Goal: Navigation & Orientation: Find specific page/section

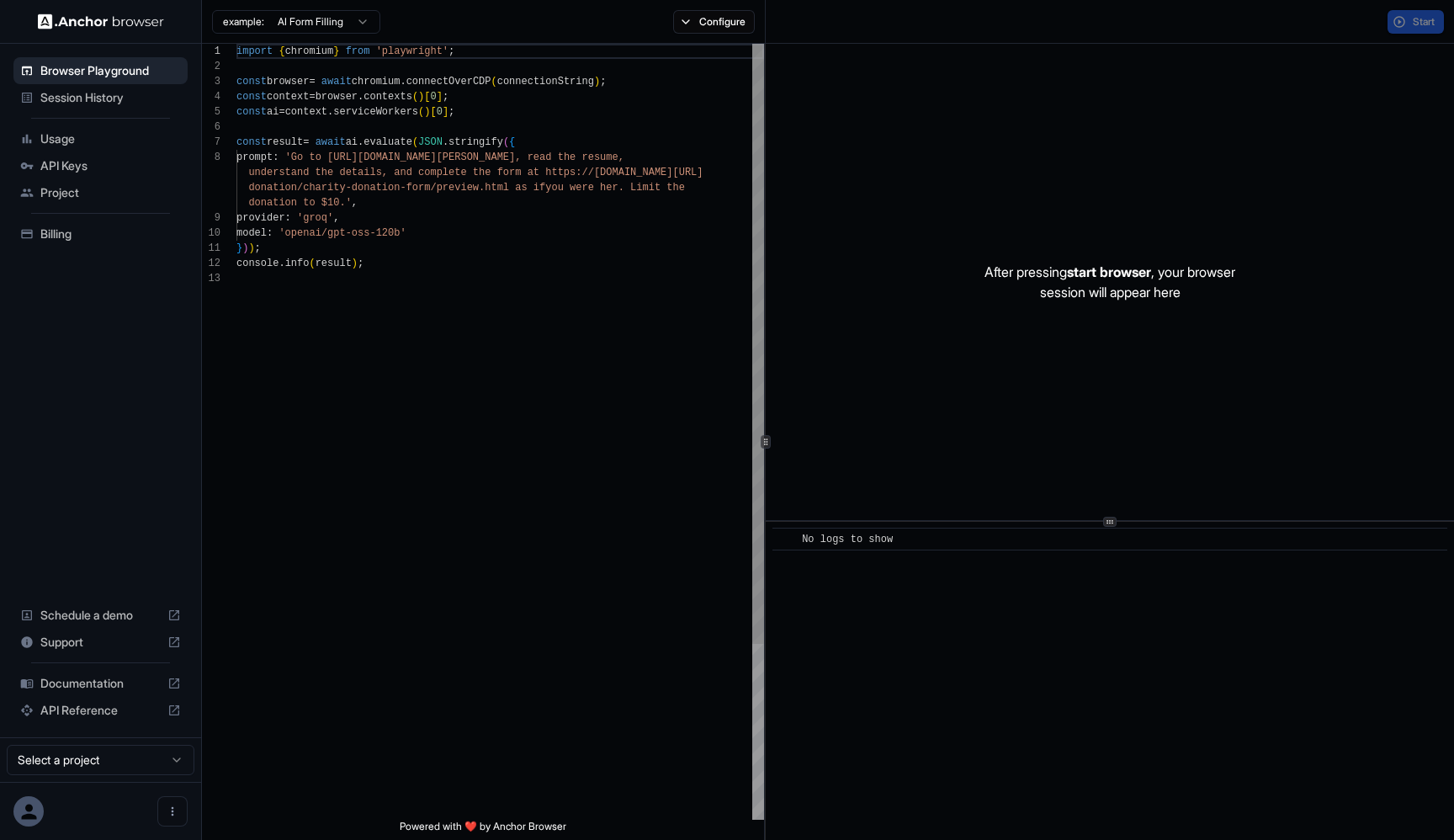
scroll to position [106, 0]
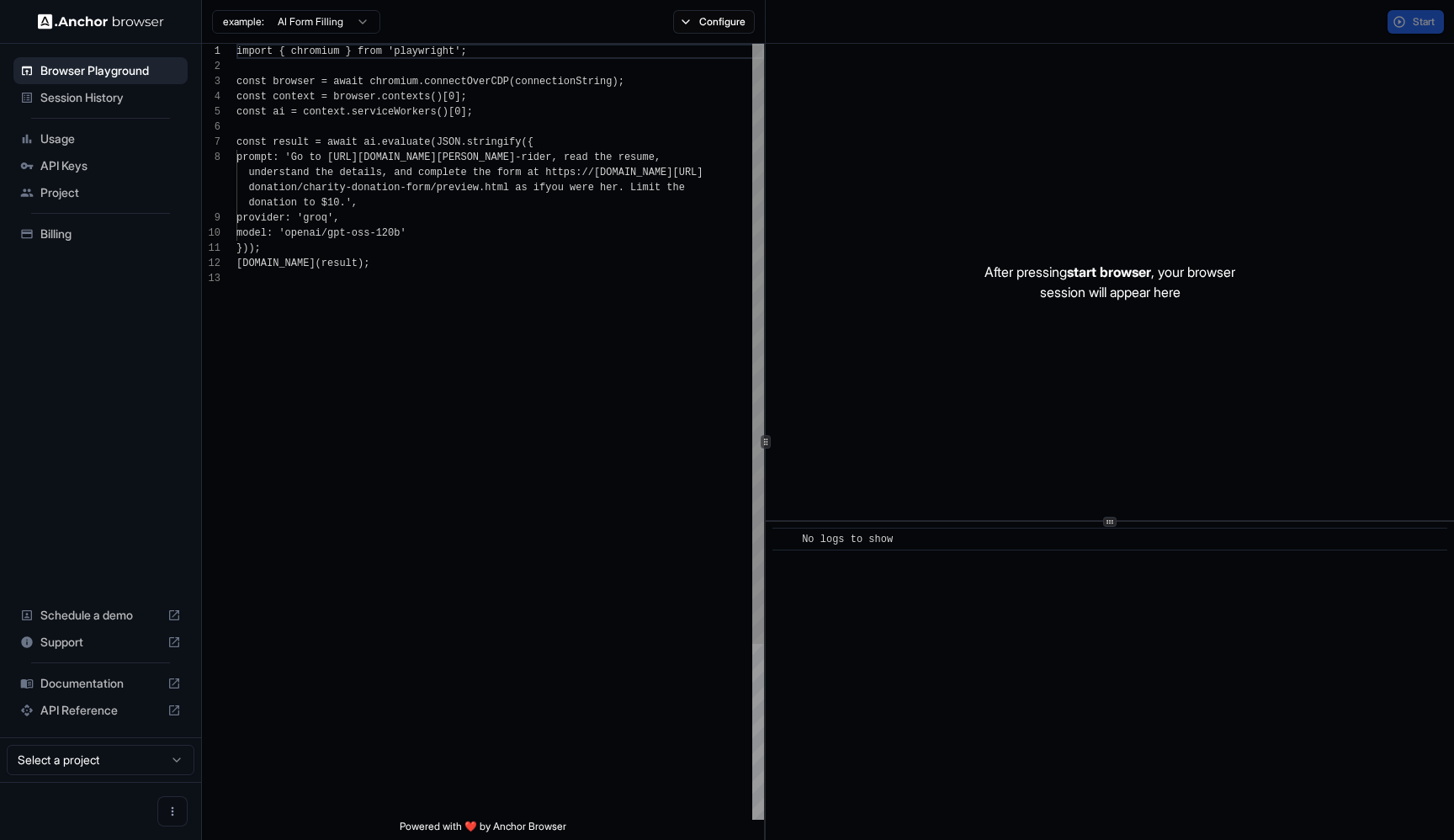
scroll to position [106, 0]
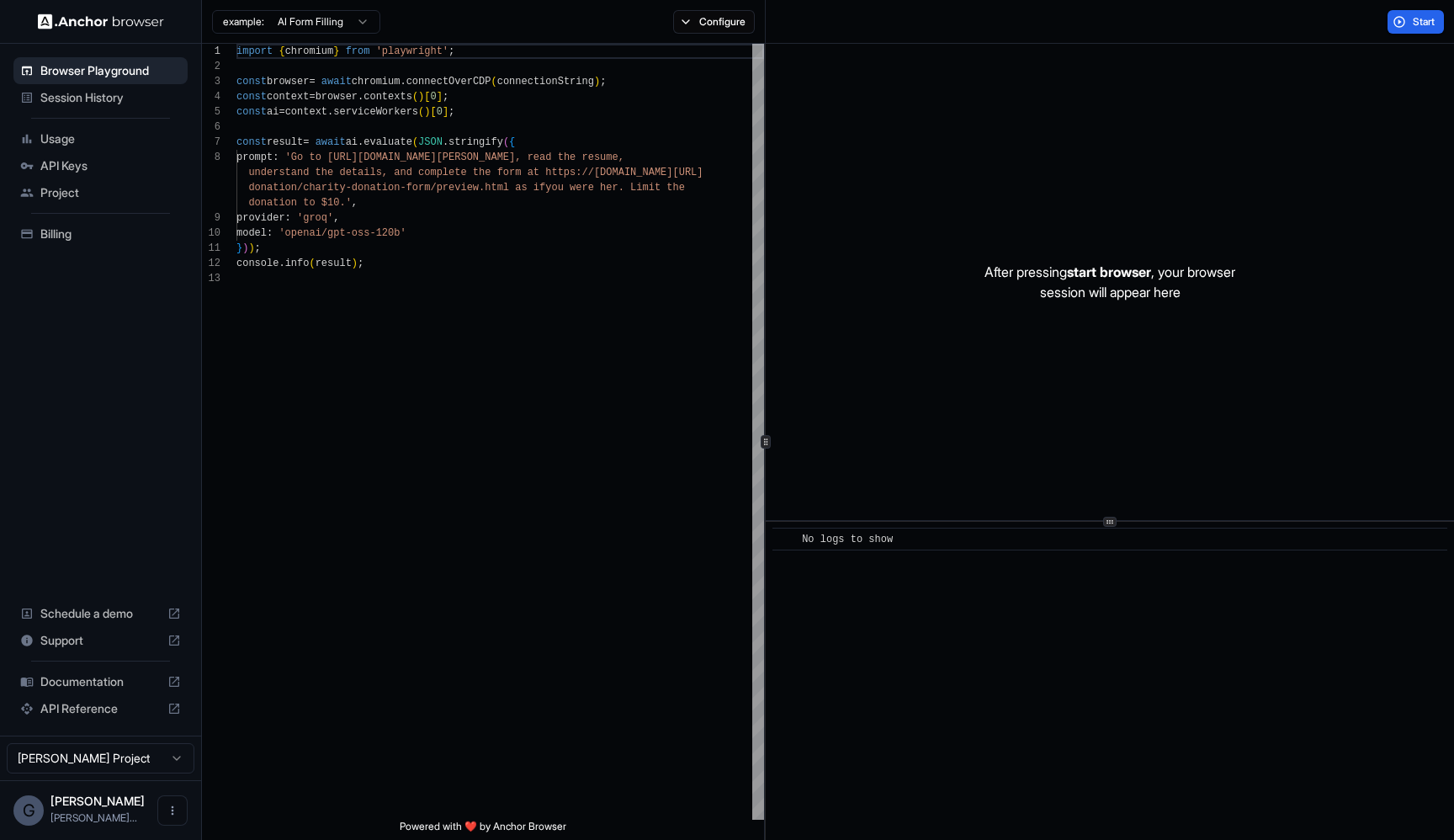
click at [112, 85] on div "Session History" at bounding box center [101, 97] width 174 height 27
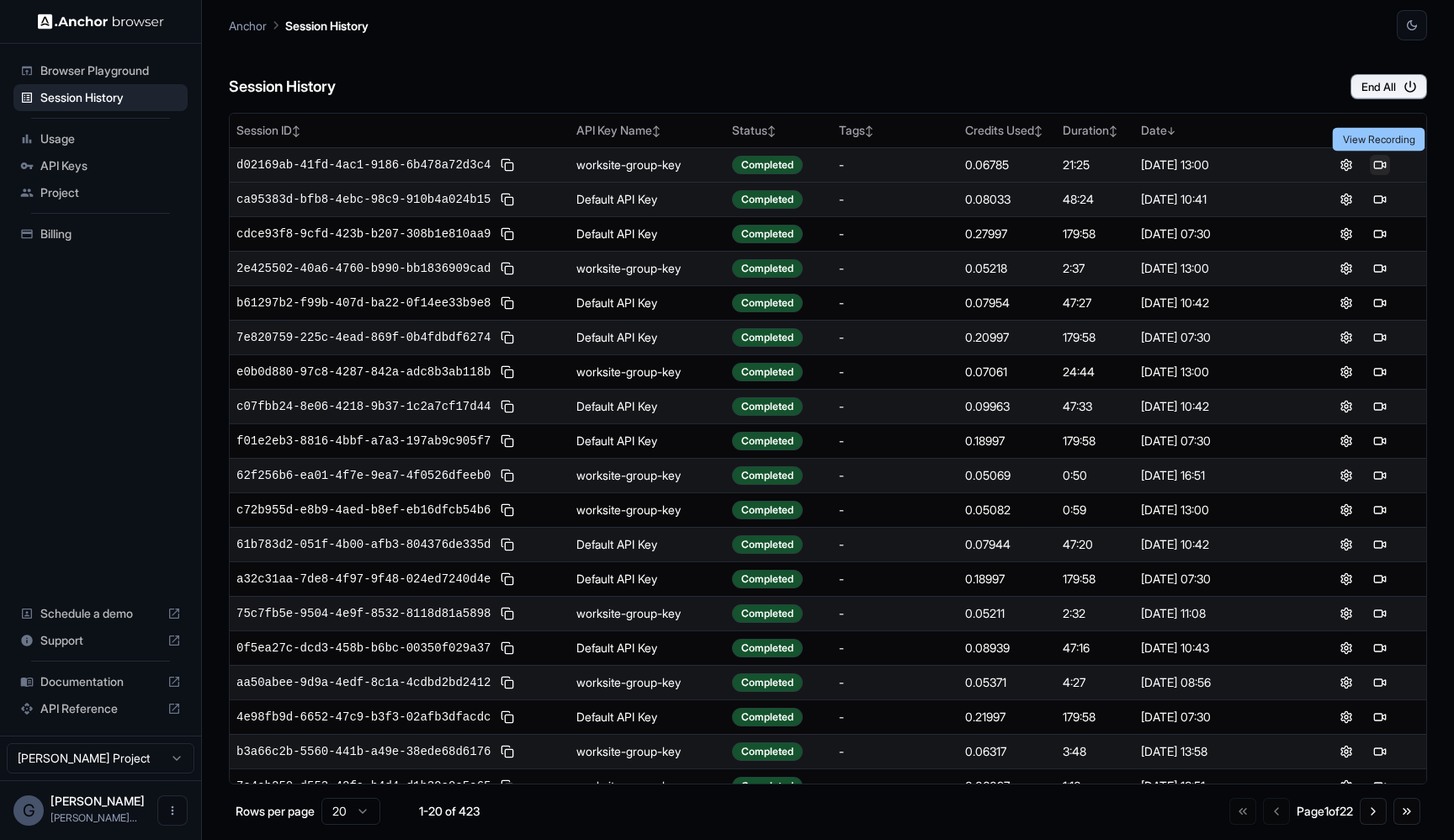
click at [1381, 166] on button at bounding box center [1379, 165] width 20 height 20
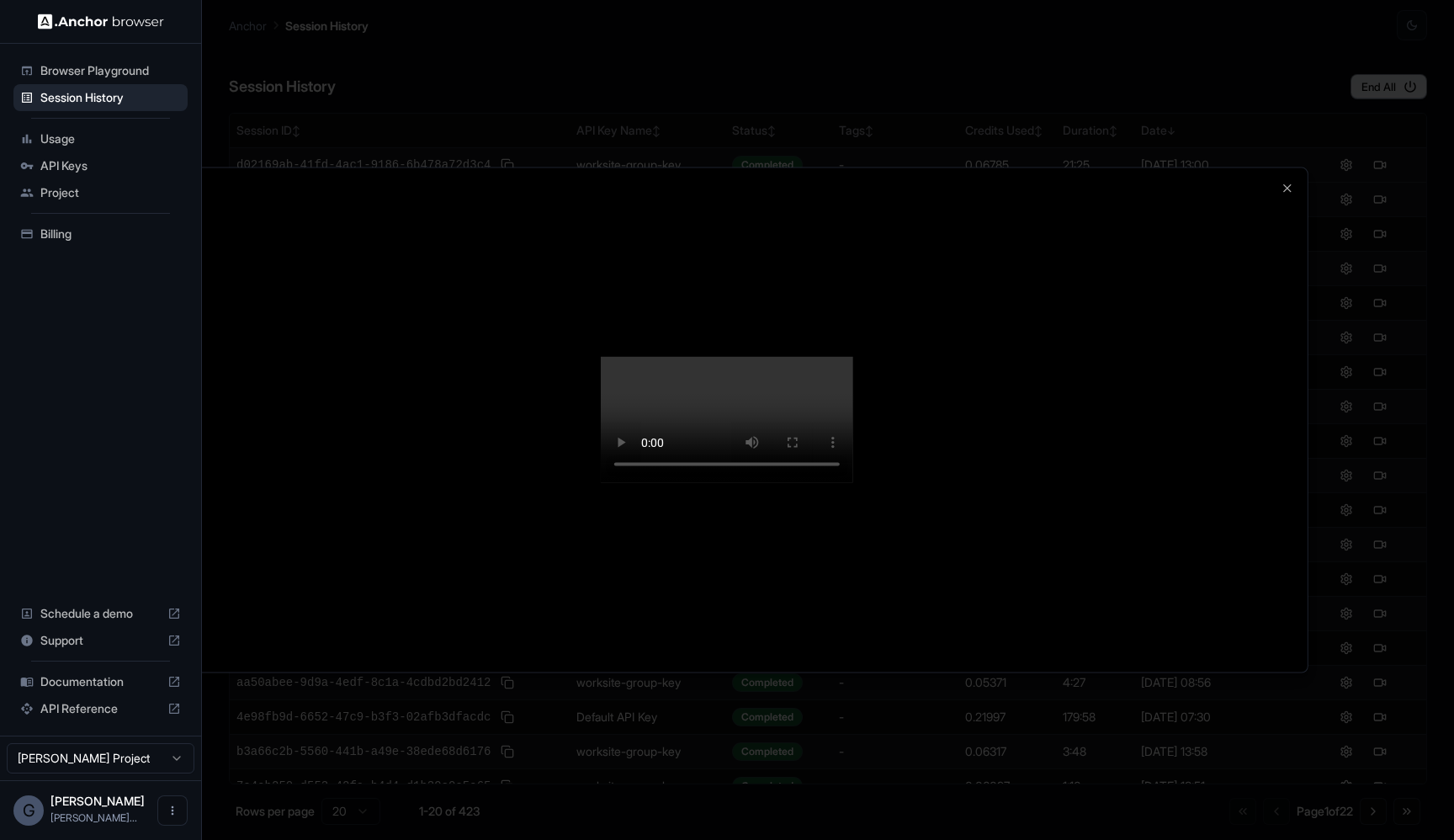
click at [164, 483] on div at bounding box center [727, 420] width 1161 height 504
click at [203, 292] on div at bounding box center [727, 420] width 1161 height 504
click at [57, 91] on div at bounding box center [727, 420] width 1454 height 840
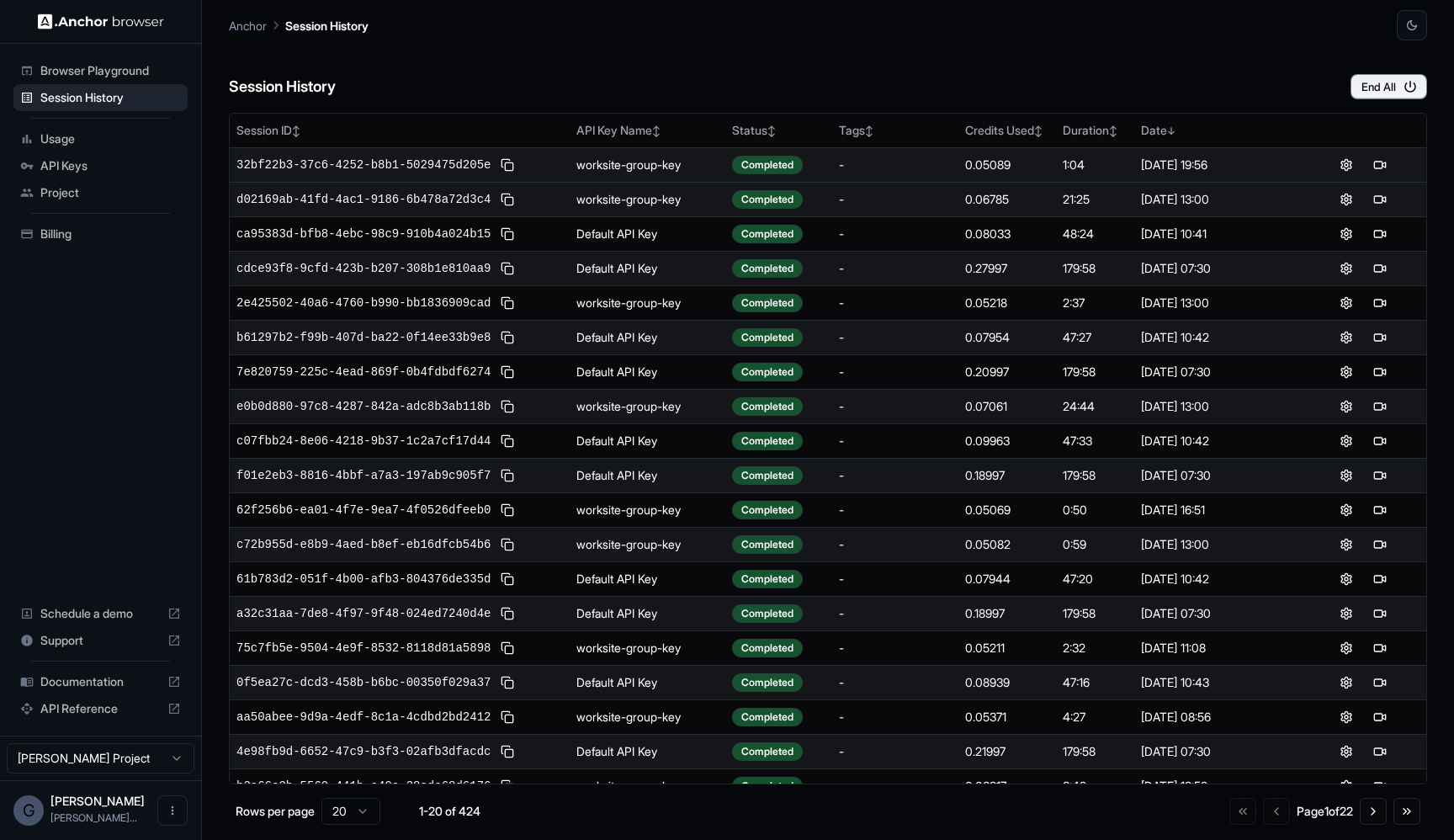
click at [52, 75] on span "Browser Playground" at bounding box center [110, 71] width 141 height 17
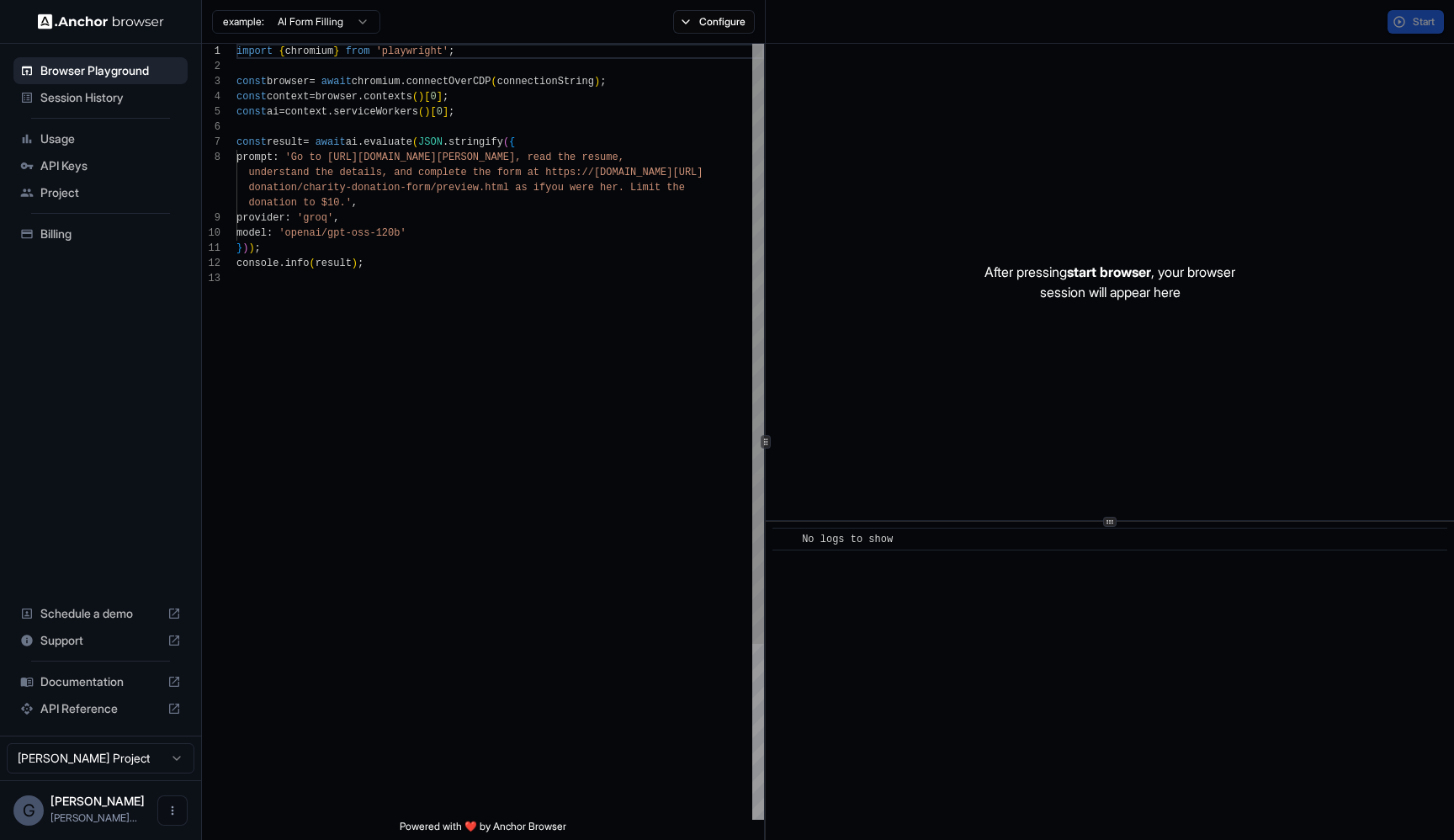
scroll to position [106, 0]
click at [52, 96] on span "Session History" at bounding box center [110, 97] width 141 height 17
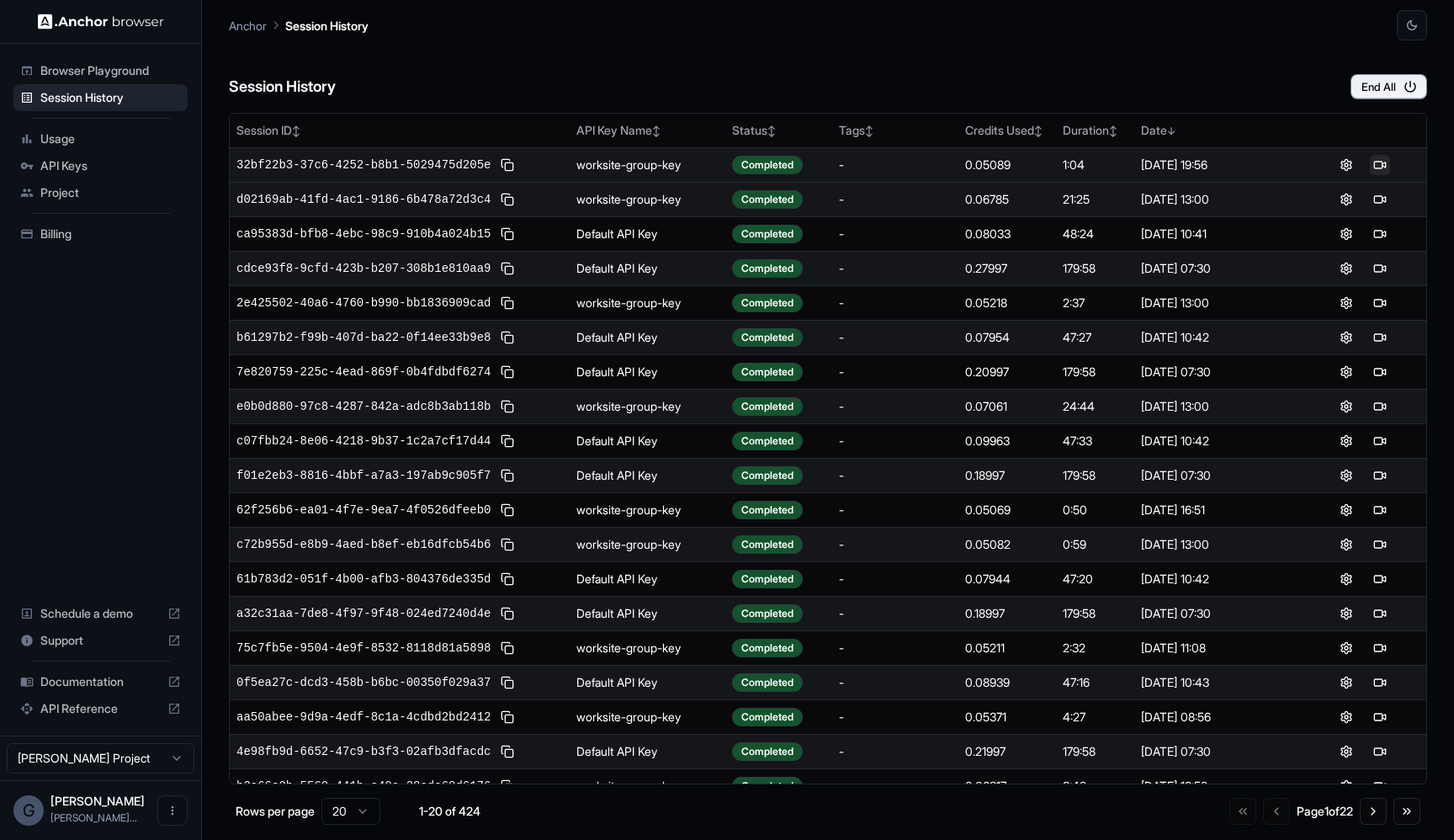
click at [1384, 166] on button at bounding box center [1379, 165] width 20 height 20
